Goal: Transaction & Acquisition: Purchase product/service

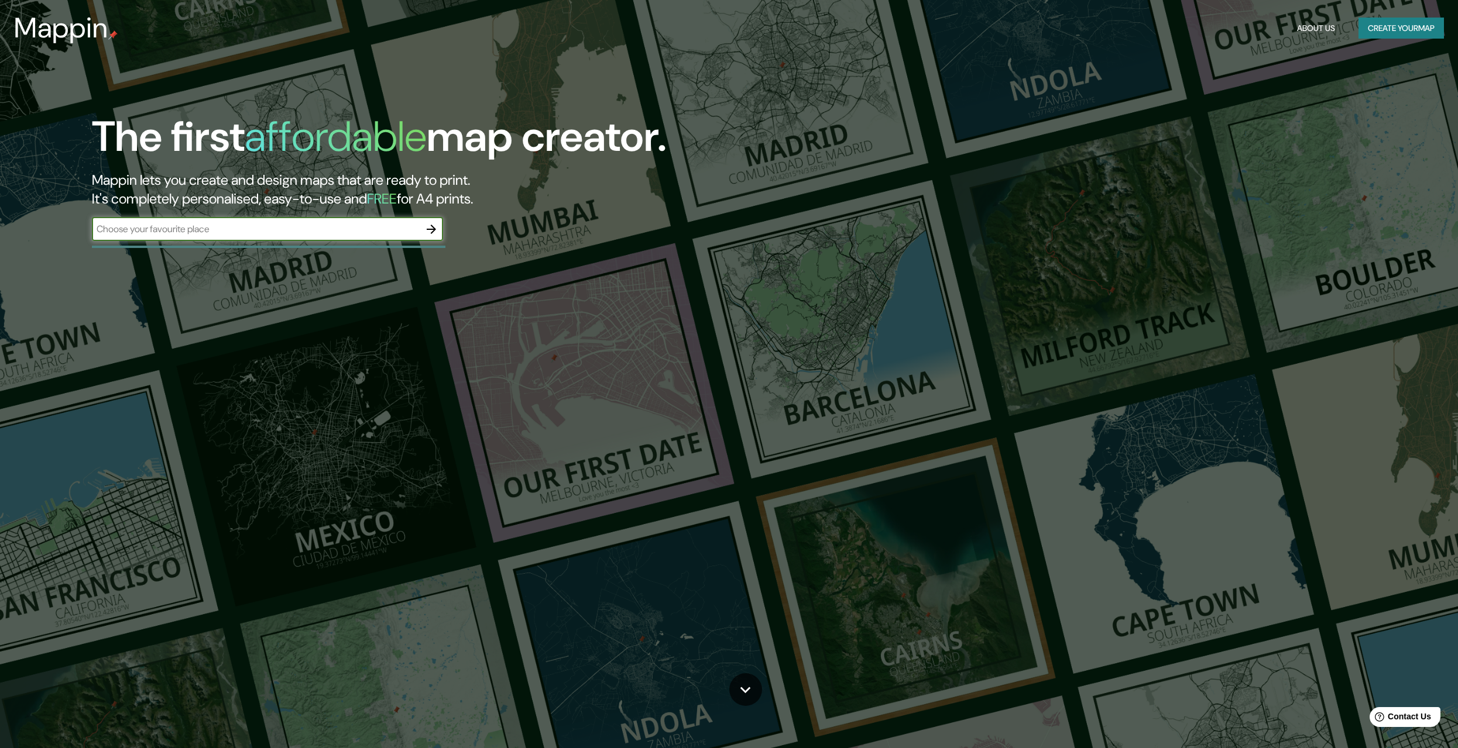
click at [314, 231] on input "text" at bounding box center [256, 228] width 328 height 13
click at [652, 335] on div "The first affordable map creator. Mappin lets you create and design maps that a…" at bounding box center [729, 374] width 1458 height 748
click at [739, 683] on icon at bounding box center [745, 690] width 20 height 20
click at [1374, 27] on button "Create your map" at bounding box center [1400, 29] width 85 height 22
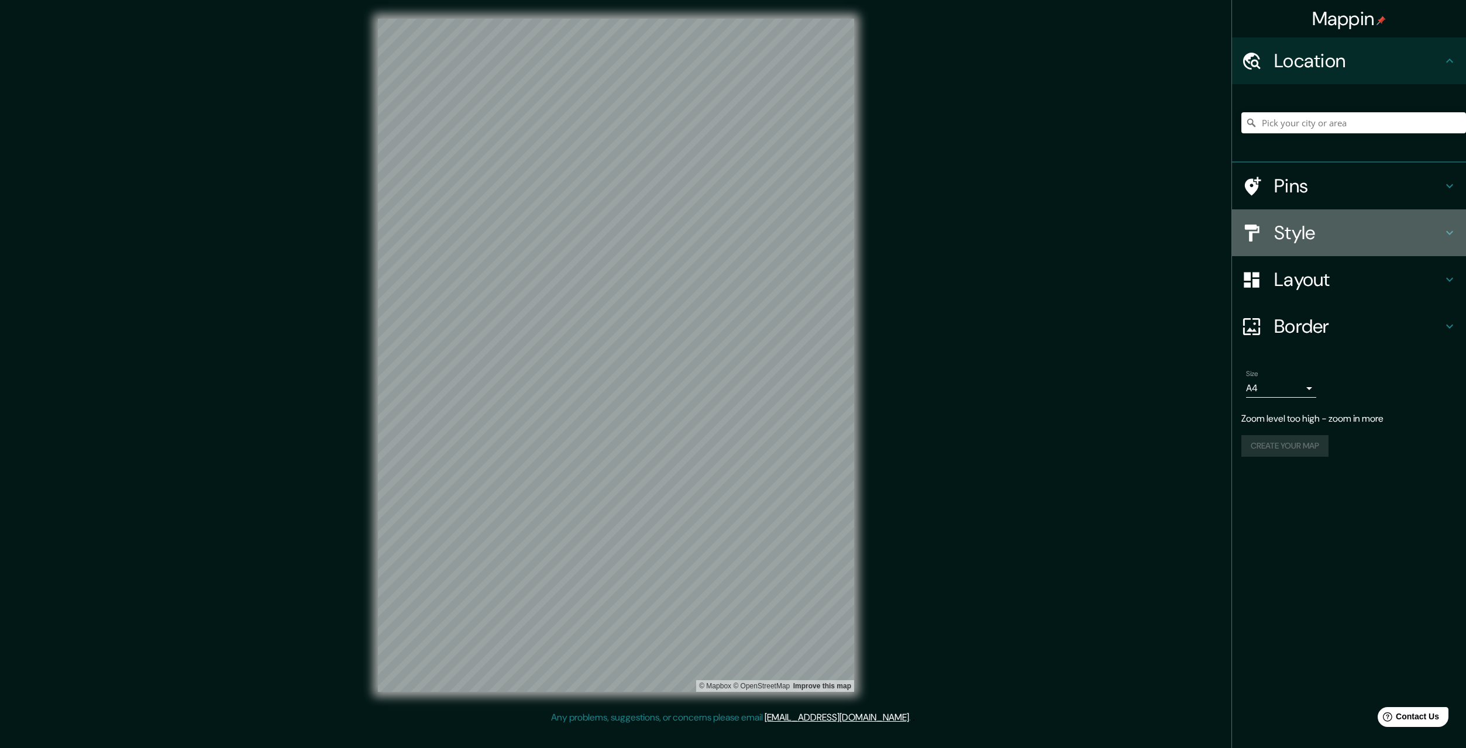
click at [1309, 225] on h4 "Style" at bounding box center [1358, 232] width 169 height 23
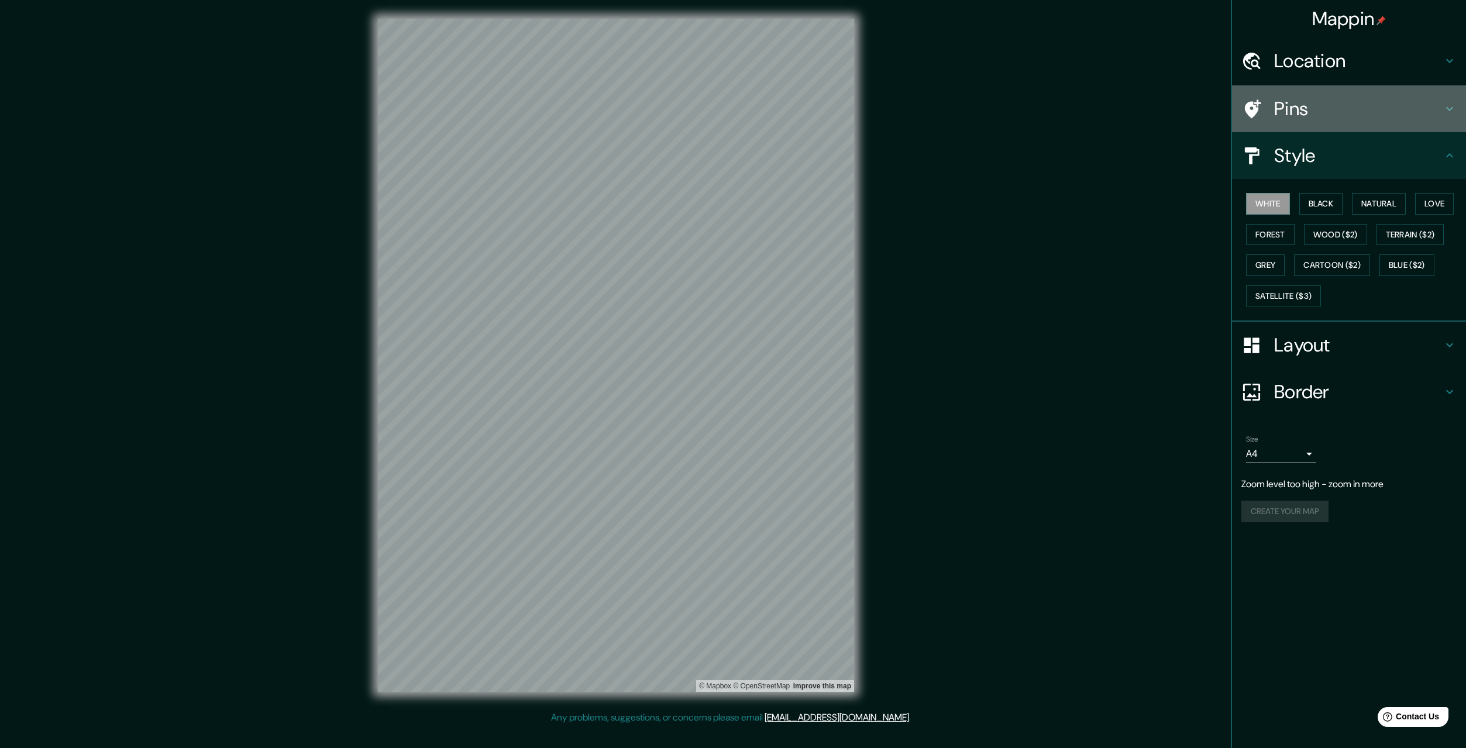
click at [1315, 107] on h4 "Pins" at bounding box center [1358, 108] width 169 height 23
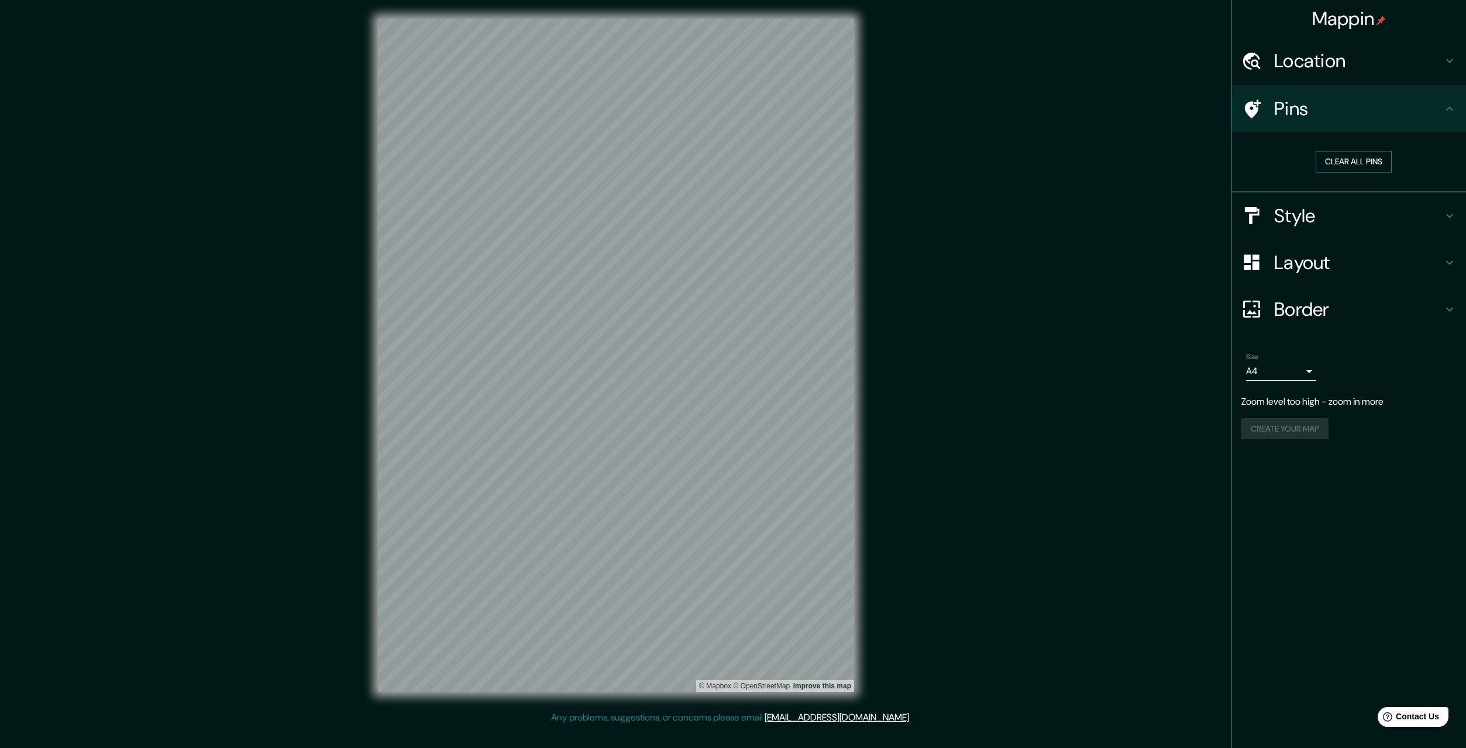
click at [1333, 160] on button "Clear all pins" at bounding box center [1354, 162] width 76 height 22
click at [1267, 108] on div at bounding box center [1258, 109] width 33 height 20
click at [1380, 148] on div "Clear all pins" at bounding box center [1354, 162] width 225 height 40
click at [1358, 163] on button "Clear all pins" at bounding box center [1354, 162] width 76 height 22
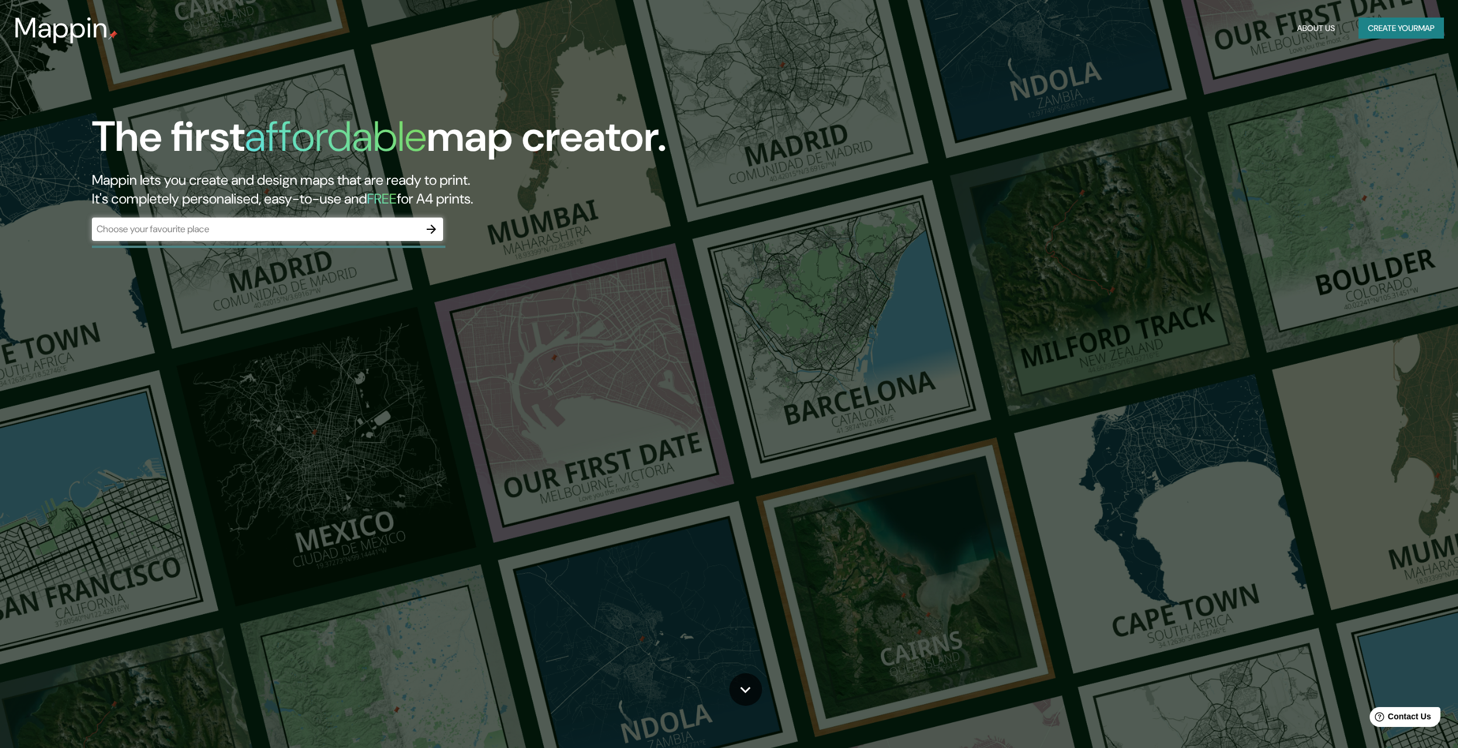
drag, startPoint x: 319, startPoint y: 101, endPoint x: 313, endPoint y: 104, distance: 6.5
